Goal: Check status: Check status

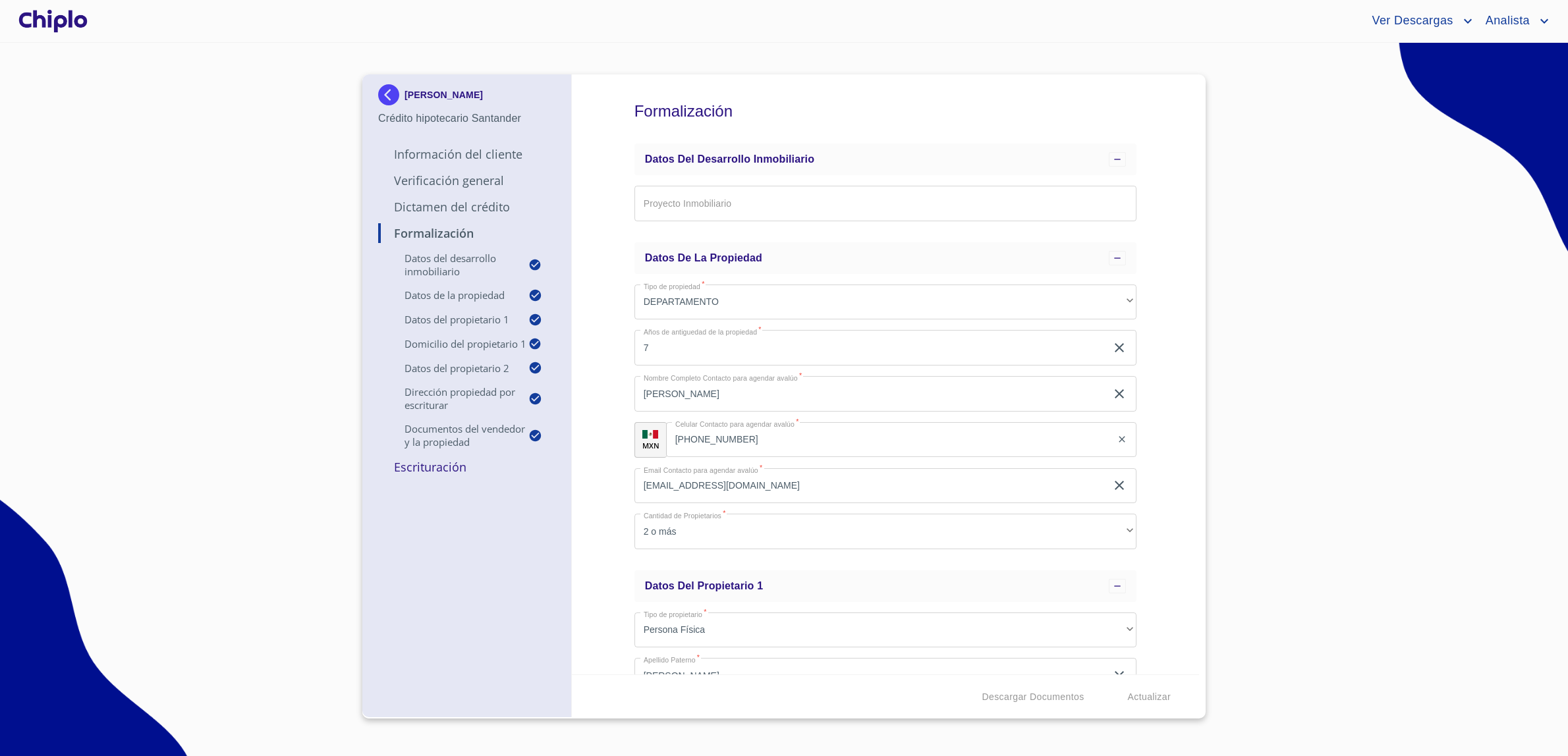
scroll to position [1611, 0]
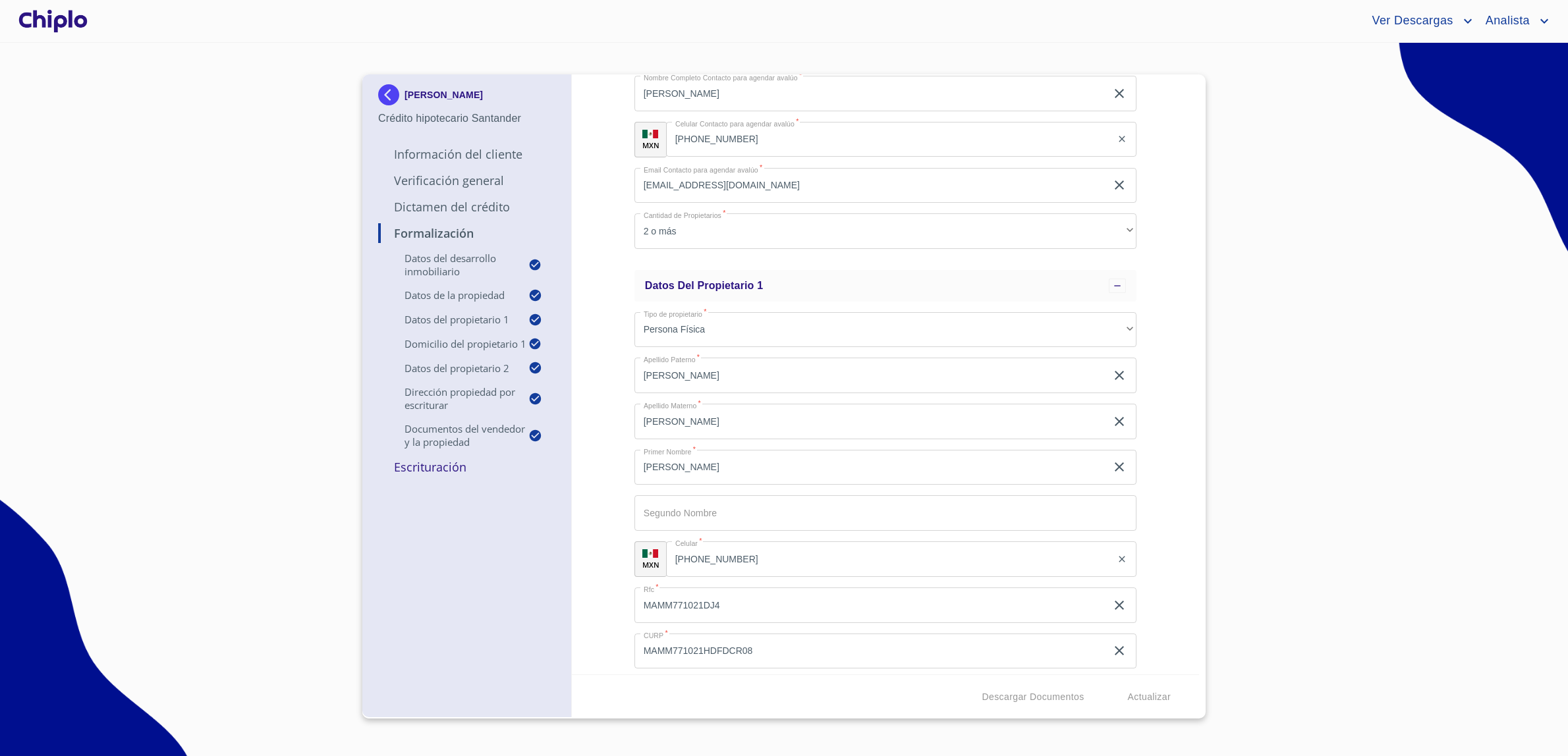
scroll to position [391, 0]
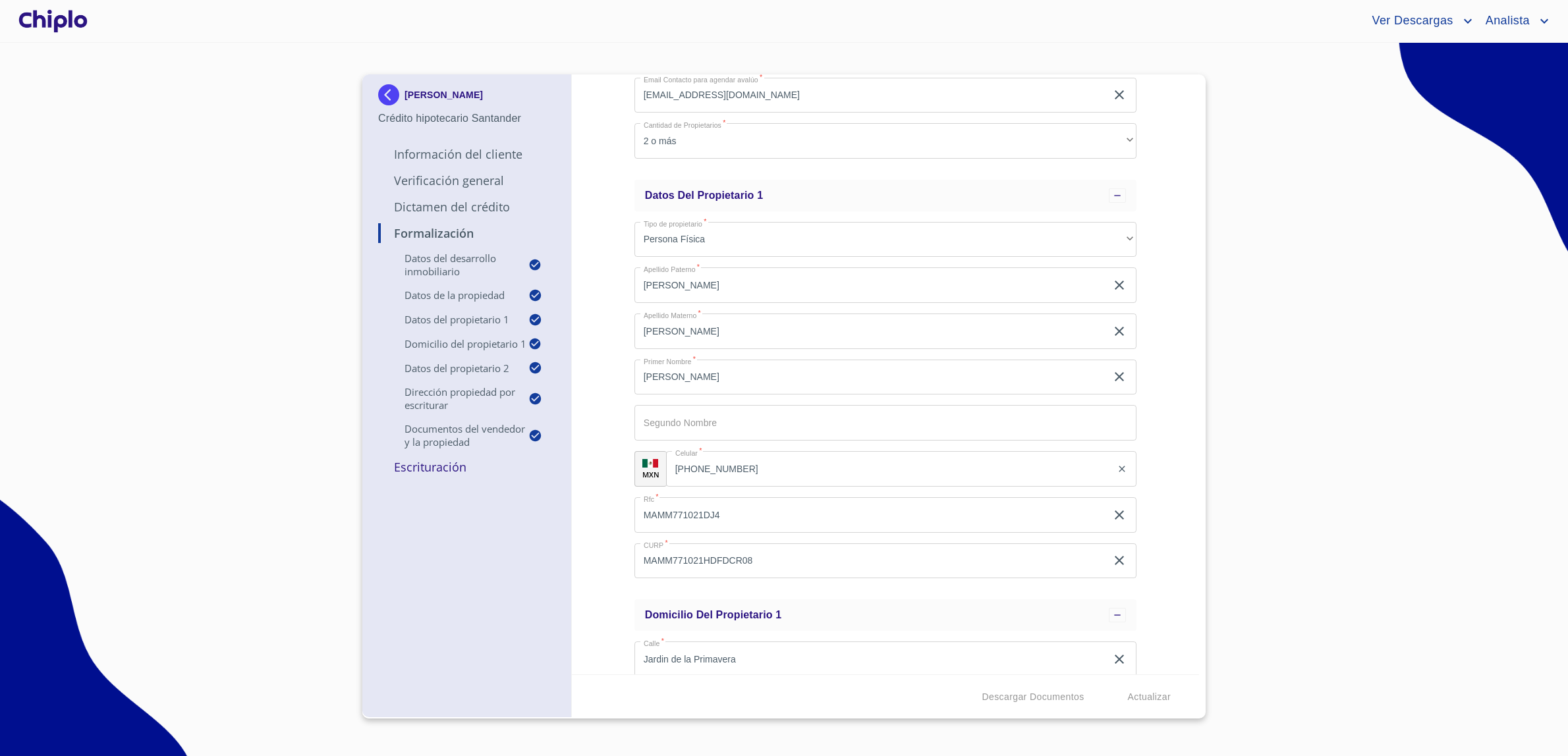
click at [396, 90] on img at bounding box center [391, 95] width 26 height 21
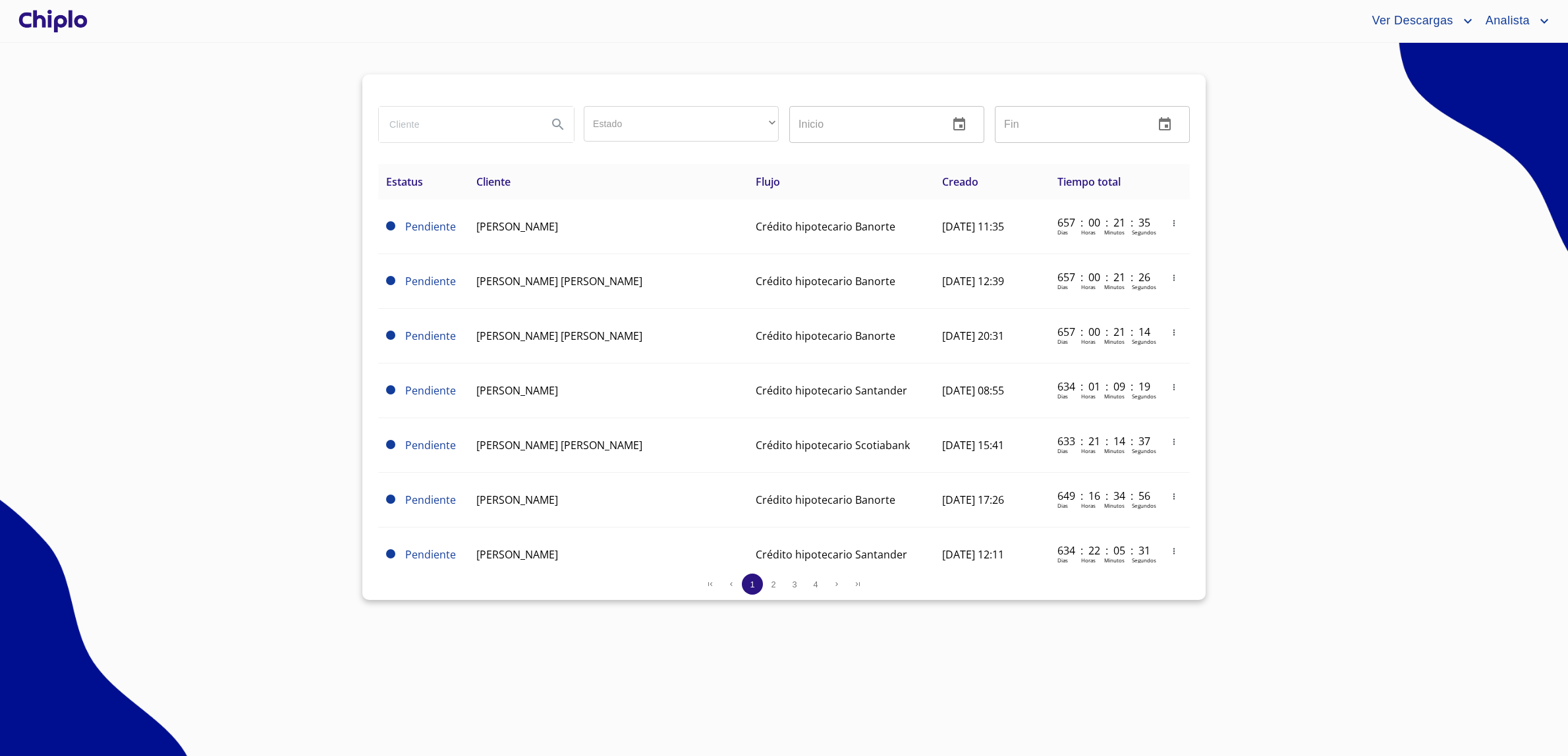
click at [440, 126] on input "search" at bounding box center [458, 124] width 158 height 35
type input "Gio"
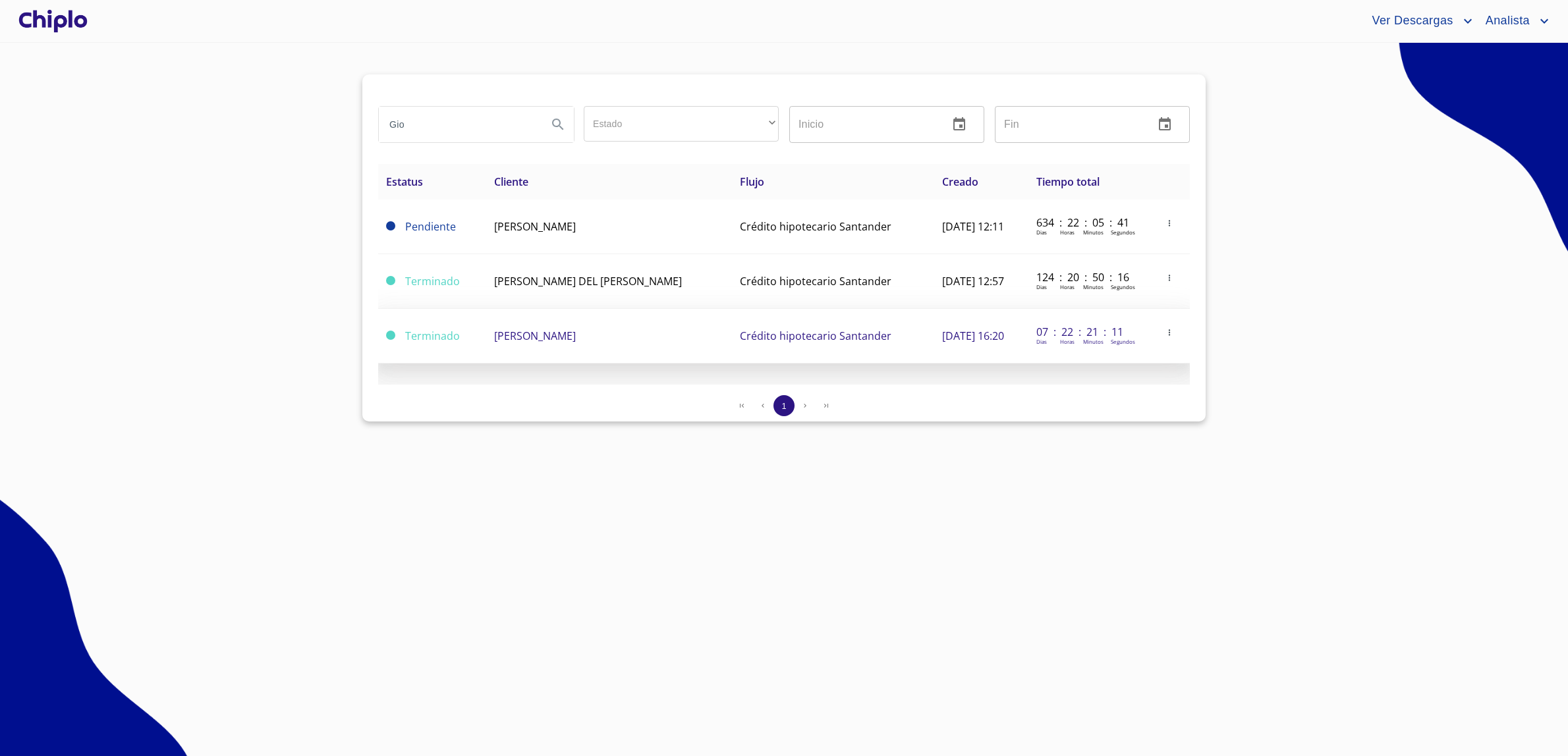
click at [575, 342] on span "[PERSON_NAME]" at bounding box center [535, 336] width 82 height 15
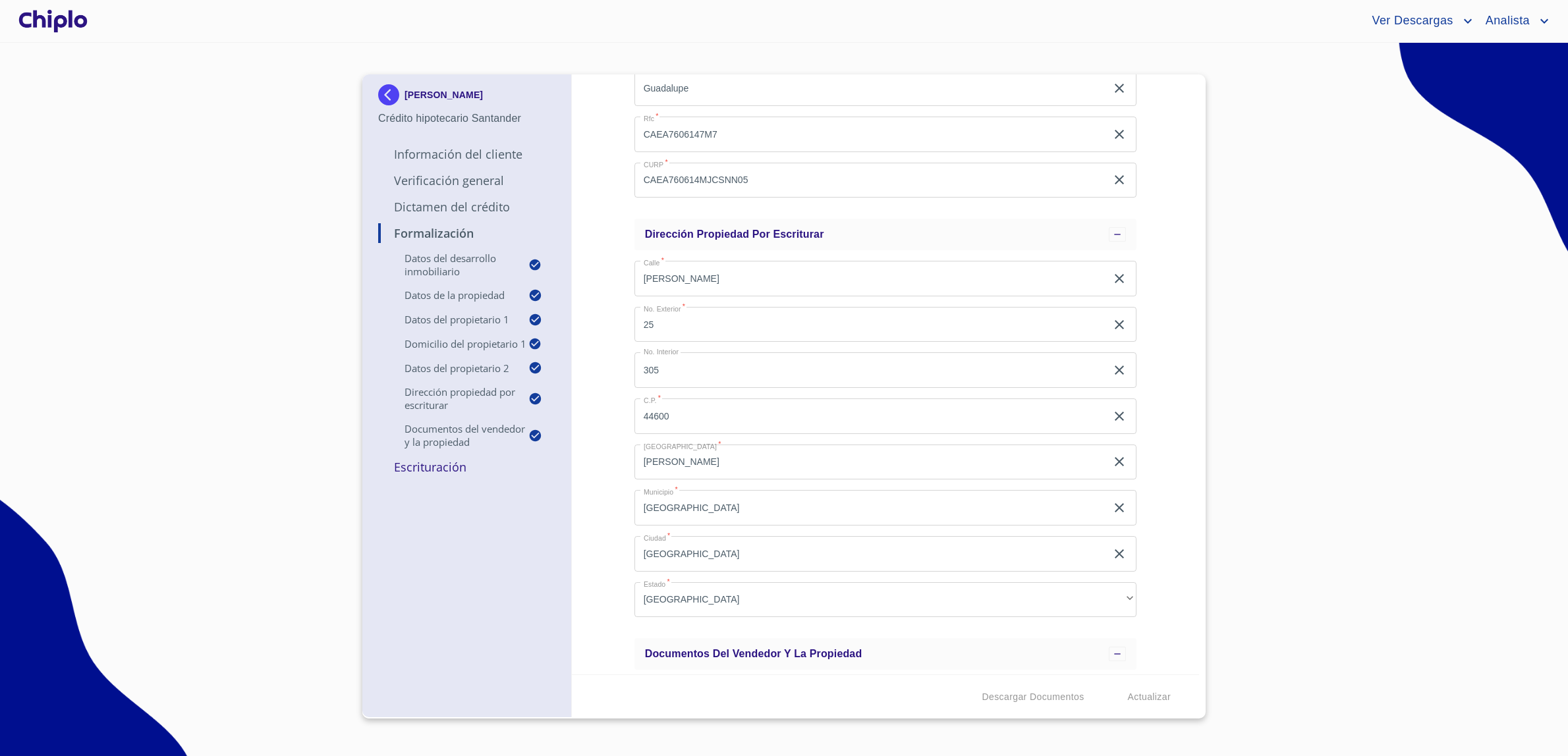
scroll to position [1677, 0]
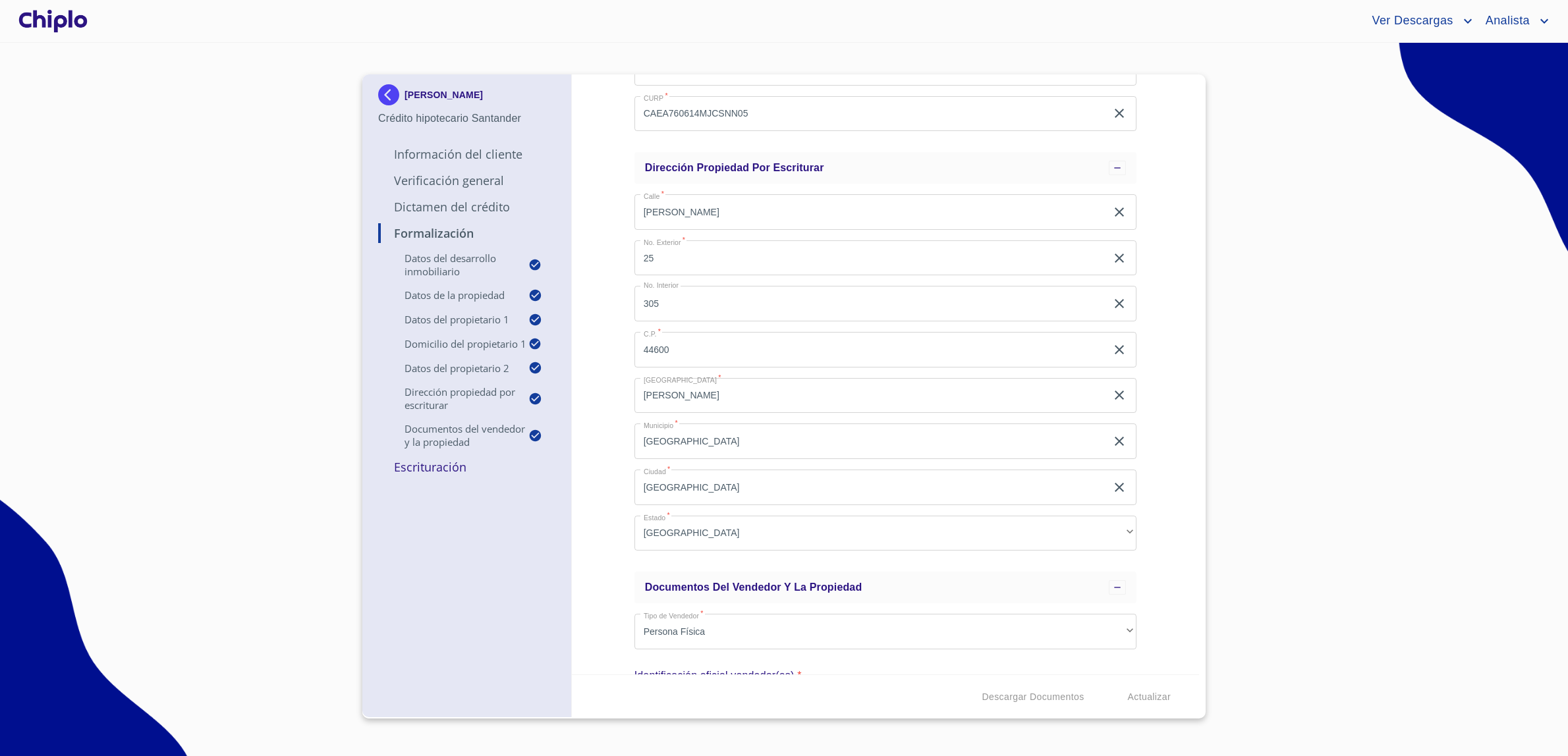
click at [438, 324] on p "Datos del propietario 1" at bounding box center [453, 318] width 150 height 13
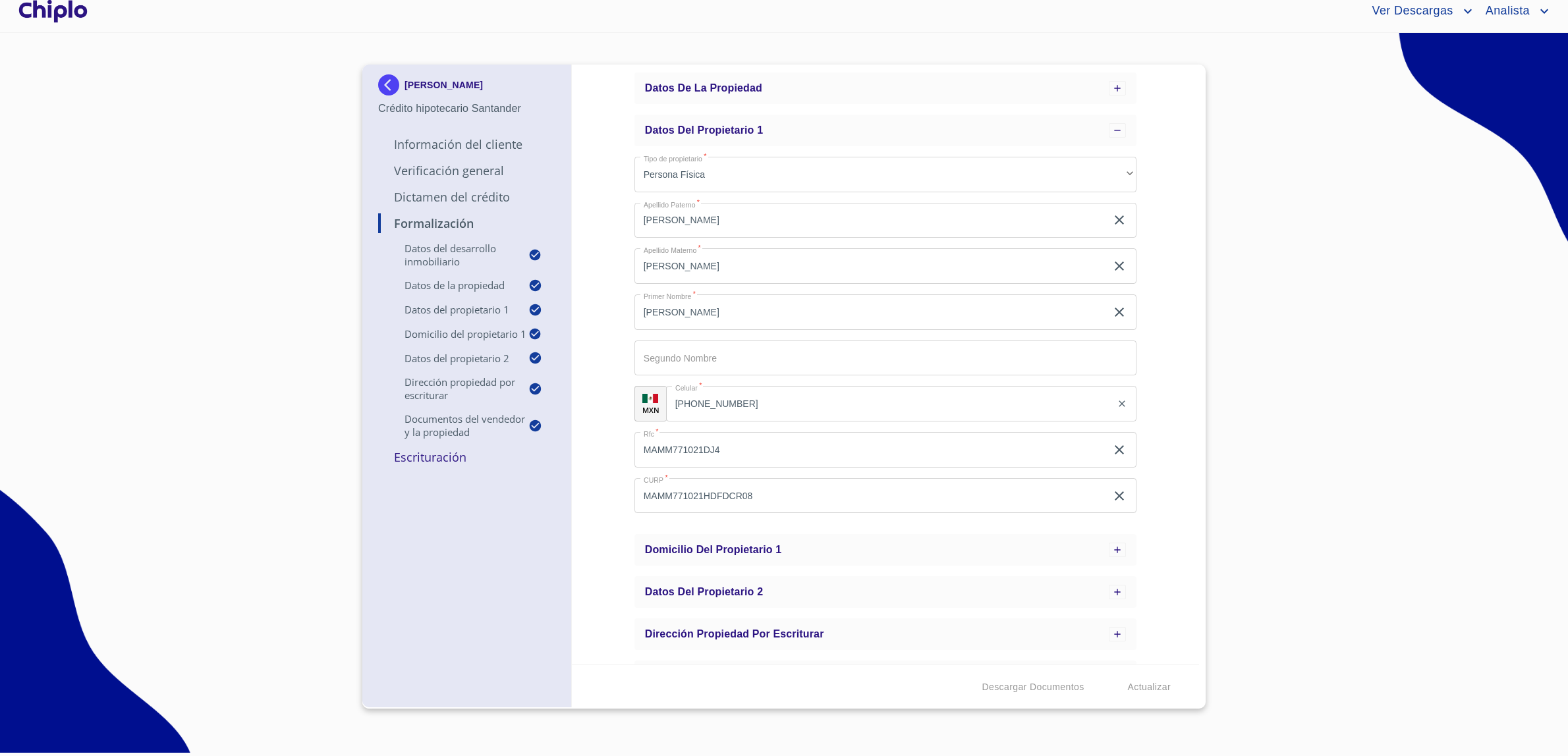
scroll to position [80, 0]
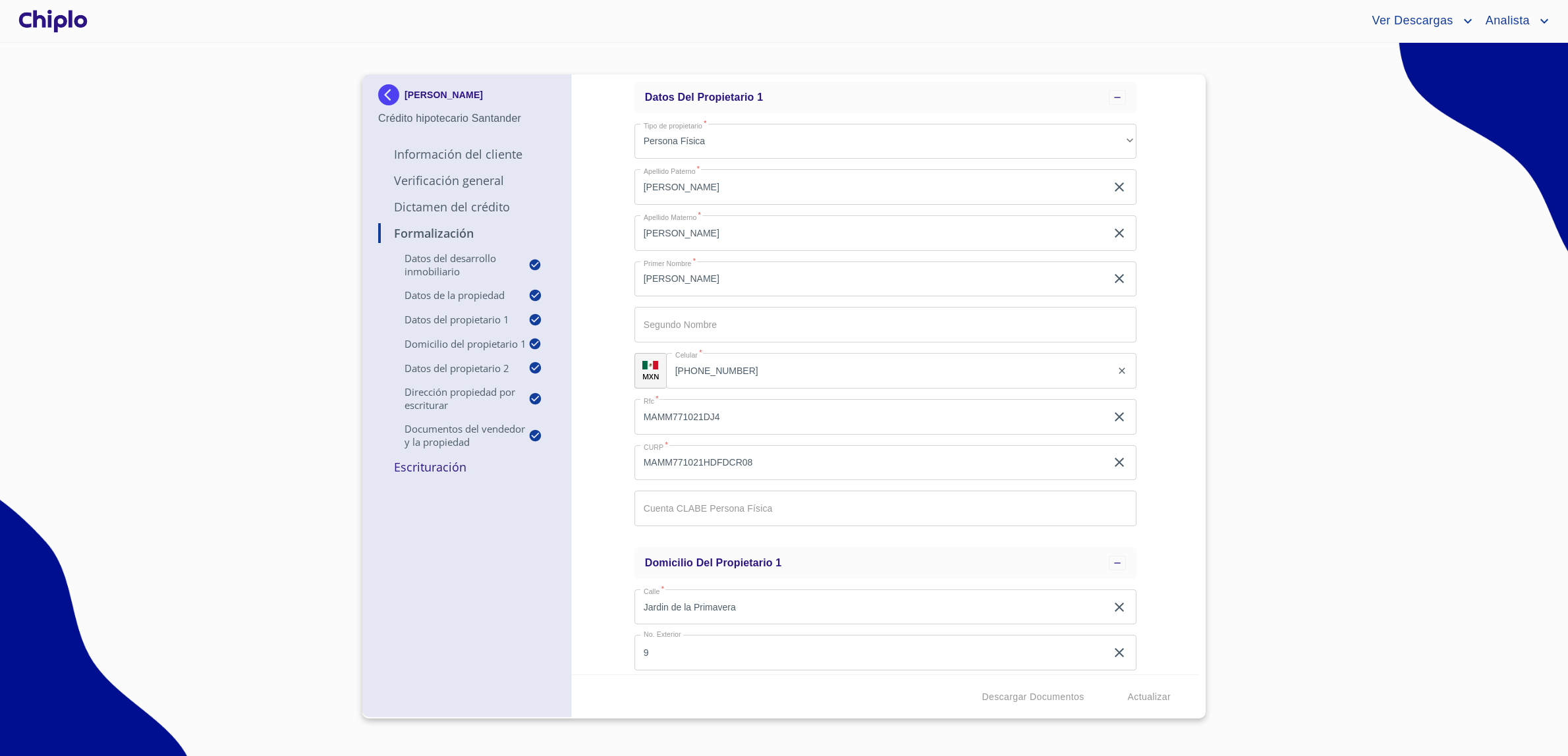
scroll to position [467, 0]
